Goal: Task Accomplishment & Management: Complete application form

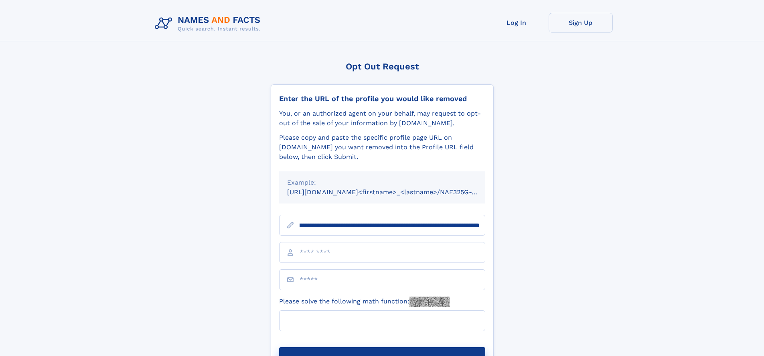
scroll to position [0, 89]
type input "**********"
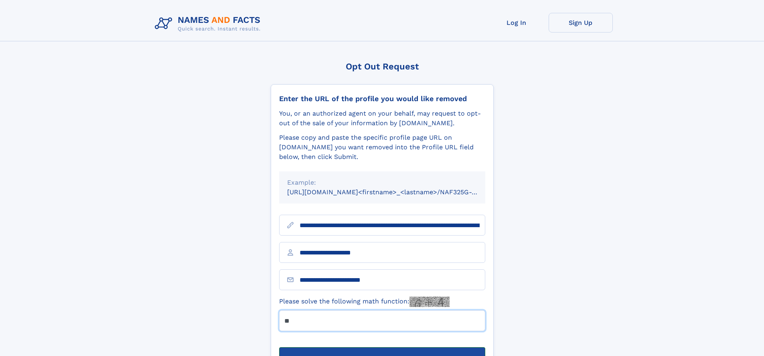
type input "**"
click at [382, 347] on button "Submit Opt Out Request" at bounding box center [382, 360] width 206 height 26
